Goal: Navigation & Orientation: Find specific page/section

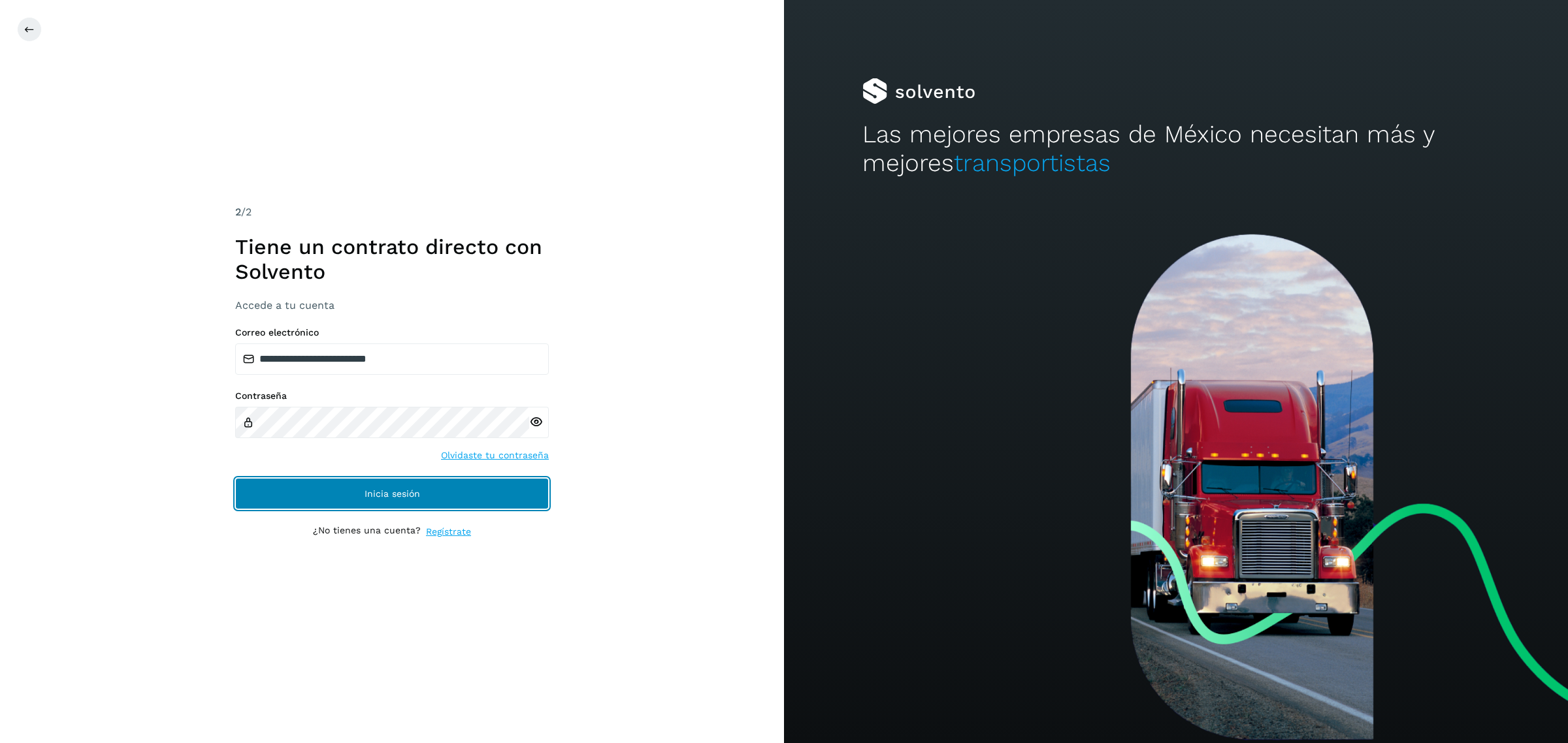
click at [446, 490] on button "Inicia sesión" at bounding box center [392, 494] width 313 height 31
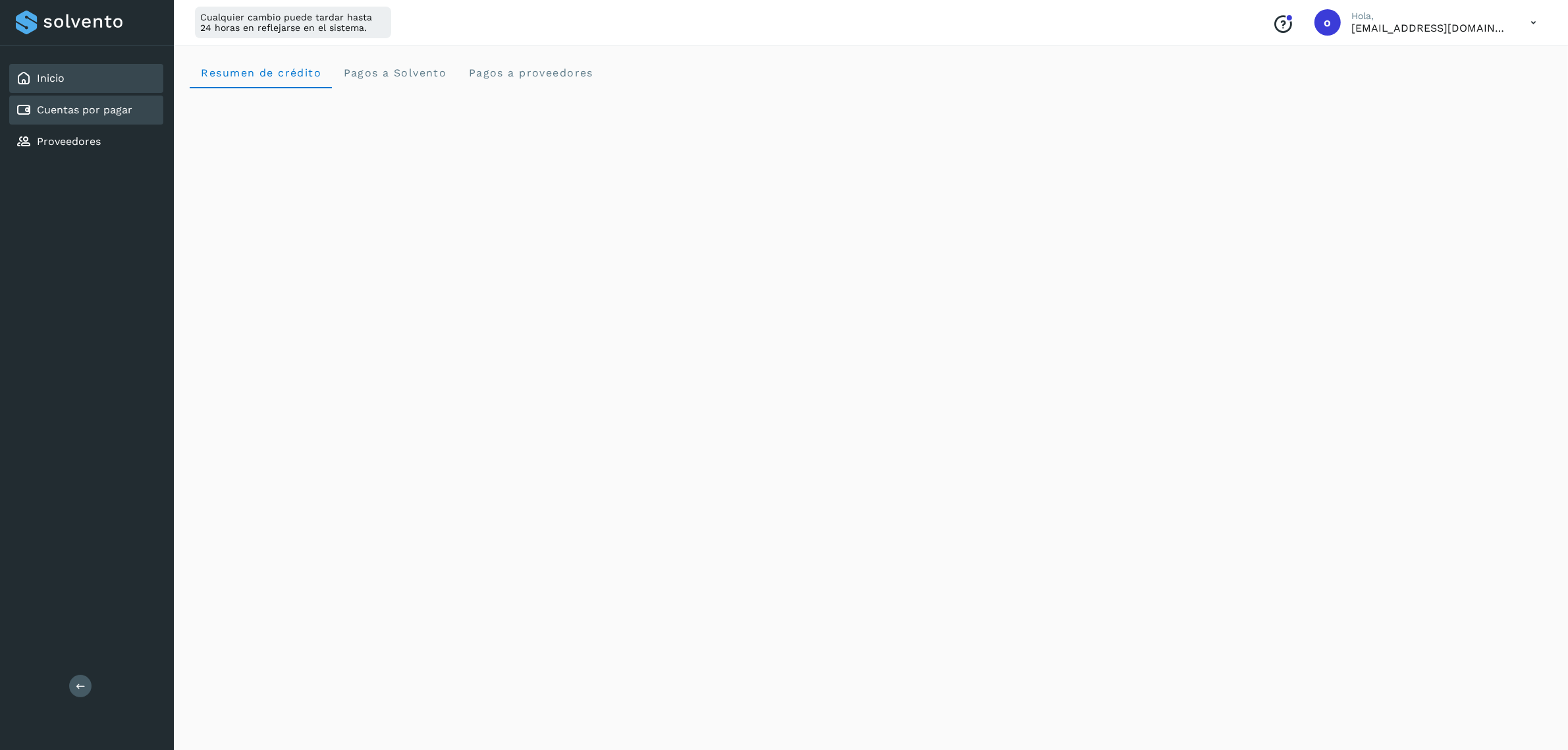
click at [114, 111] on link "Cuentas por pagar" at bounding box center [84, 110] width 96 height 12
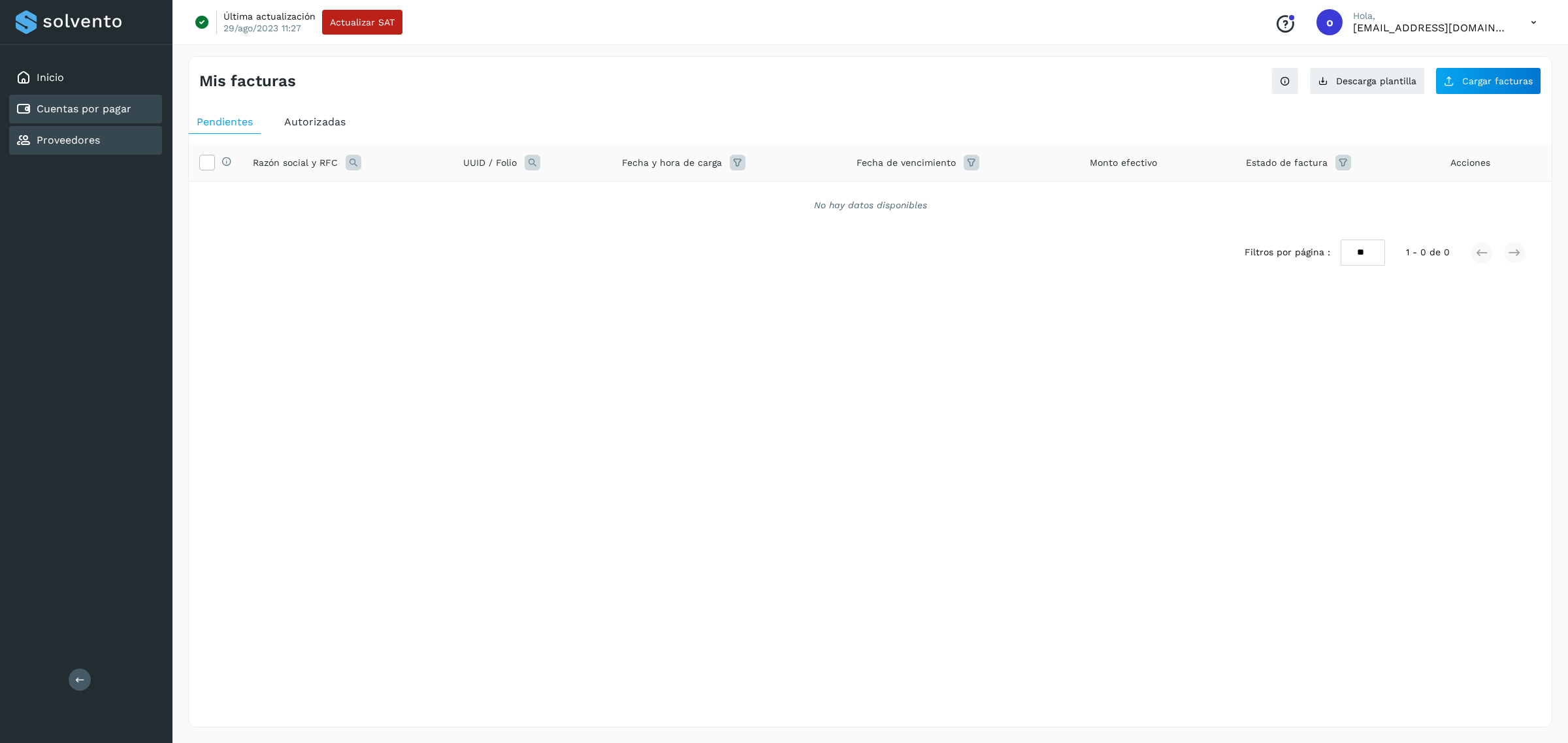
click at [116, 152] on div "Proveedores" at bounding box center [85, 140] width 153 height 29
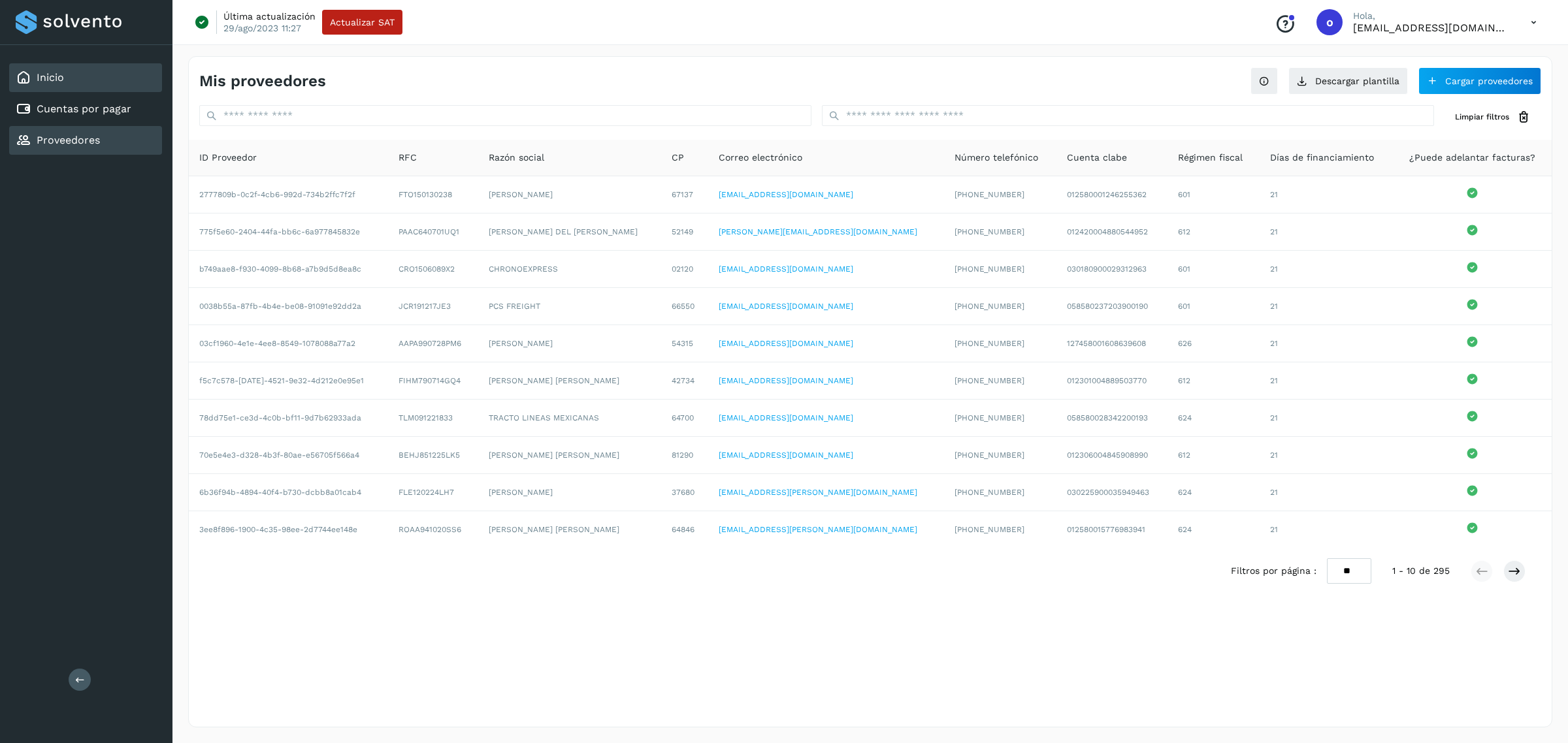
click at [40, 72] on link "Inicio" at bounding box center [50, 78] width 27 height 12
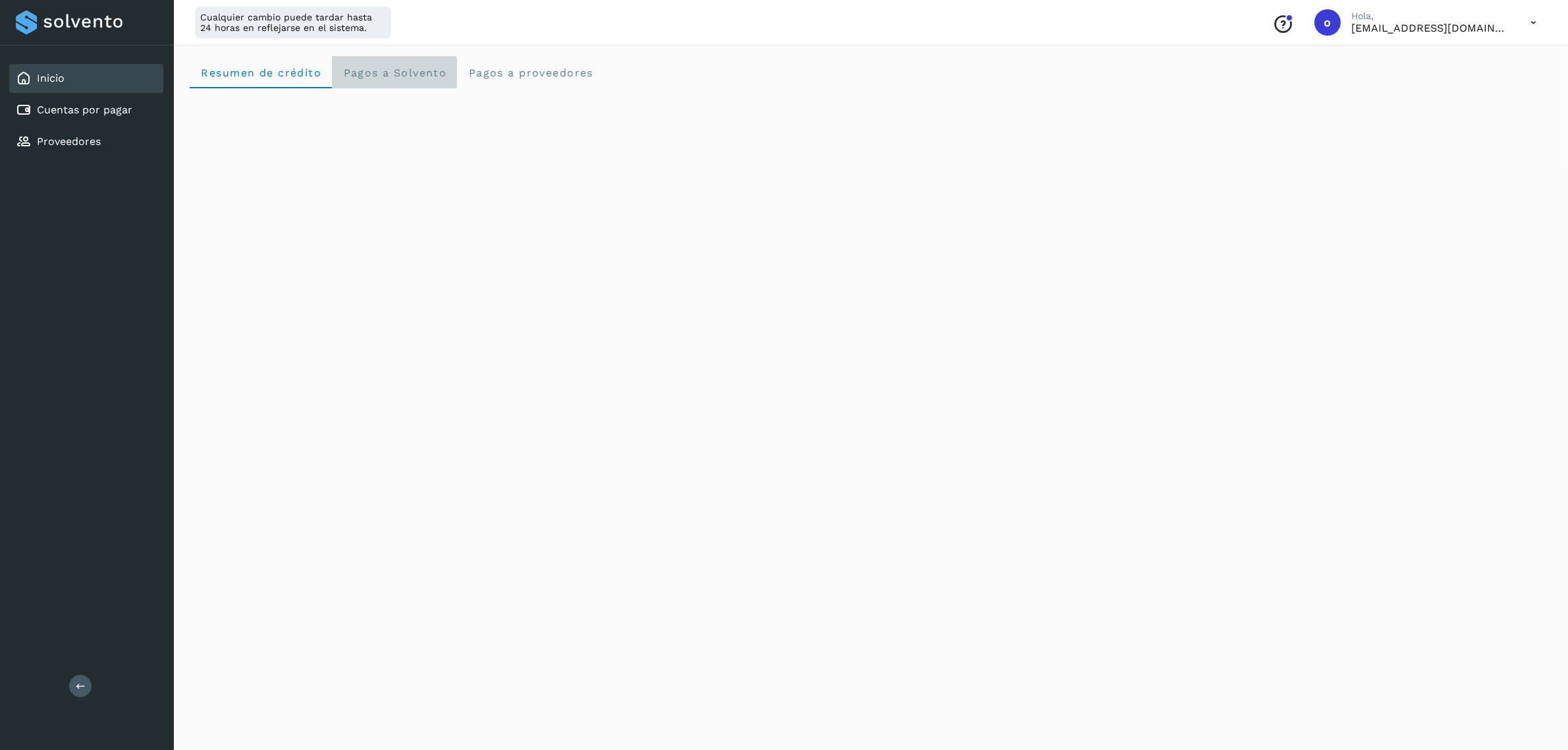
click at [367, 73] on span "Pagos a Solvento" at bounding box center [394, 73] width 104 height 12
click at [278, 77] on span "Resumen de crédito" at bounding box center [261, 73] width 121 height 12
